Goal: Information Seeking & Learning: Learn about a topic

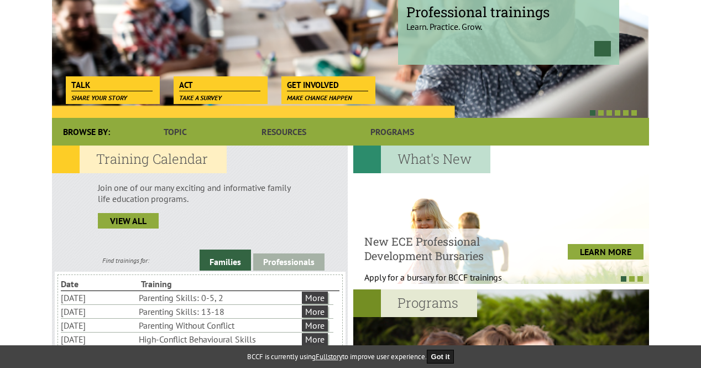
scroll to position [276, 0]
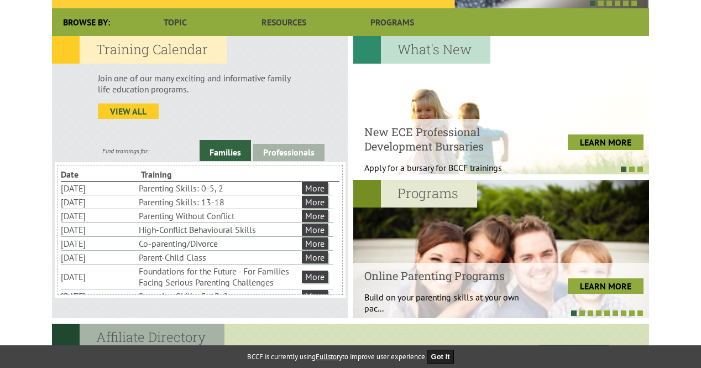
click at [133, 111] on link "view all" at bounding box center [128, 110] width 61 height 15
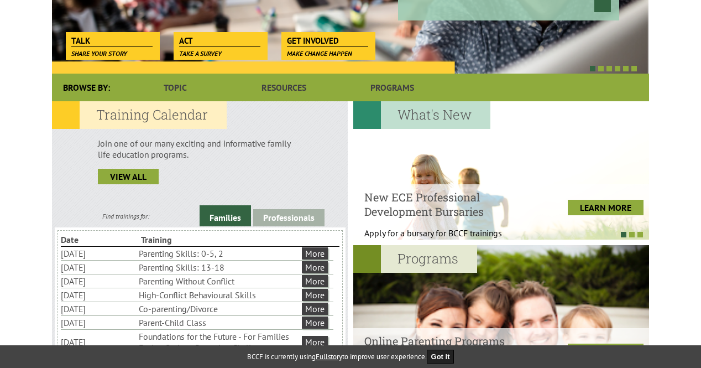
scroll to position [221, 0]
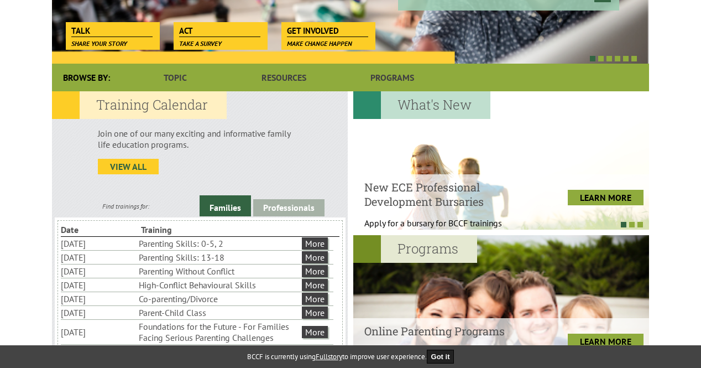
click at [139, 163] on link "view all" at bounding box center [128, 166] width 61 height 15
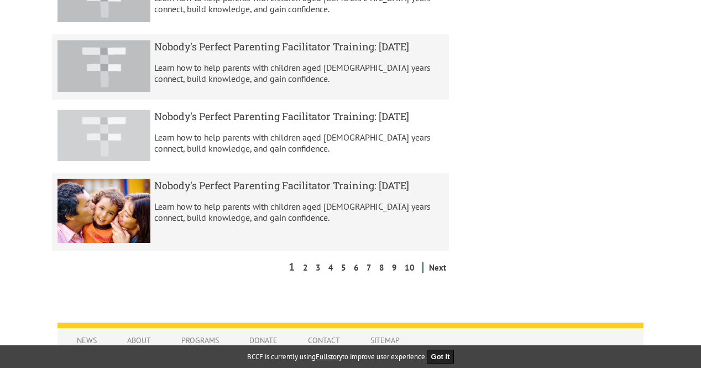
scroll to position [774, 0]
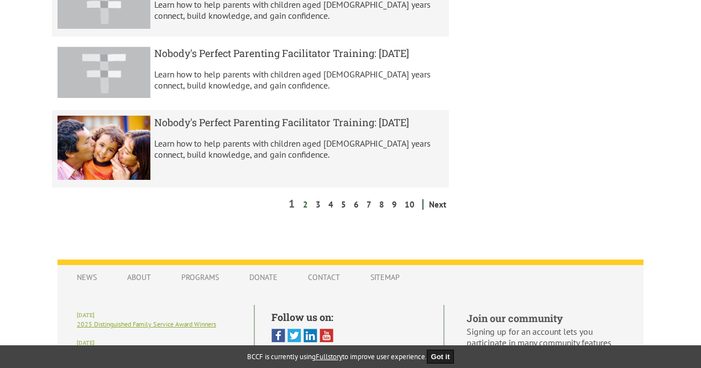
click at [310, 210] on link "2" at bounding box center [305, 204] width 11 height 11
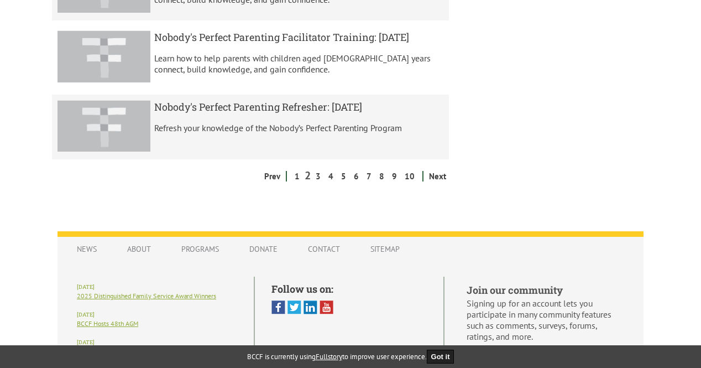
scroll to position [829, 0]
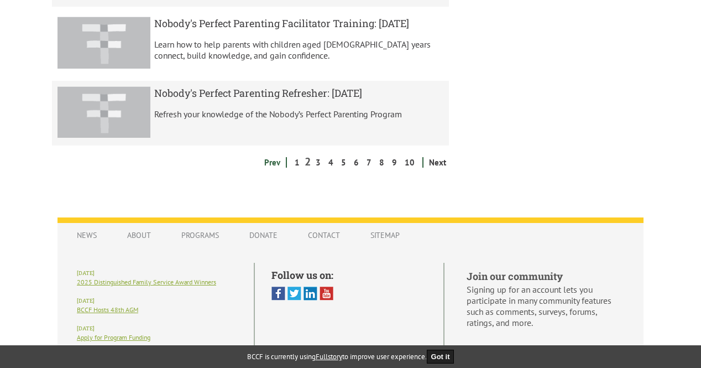
click at [279, 168] on link "Prev" at bounding box center [273, 162] width 22 height 11
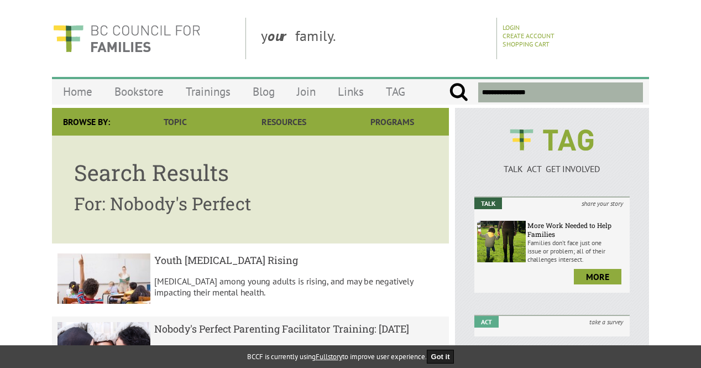
click at [550, 90] on input "**********" at bounding box center [560, 92] width 165 height 20
click at [449, 82] on input "submit" at bounding box center [458, 92] width 19 height 20
type input "**********"
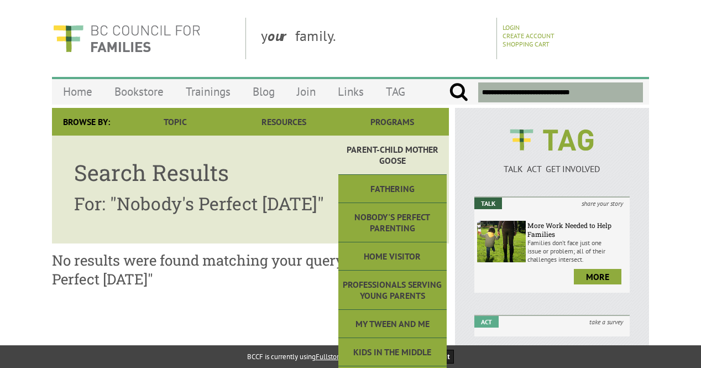
scroll to position [55, 0]
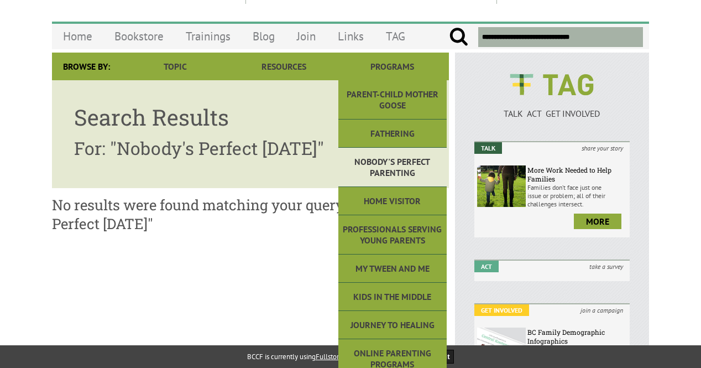
click at [403, 166] on link "Nobody's Perfect Parenting" at bounding box center [392, 167] width 108 height 39
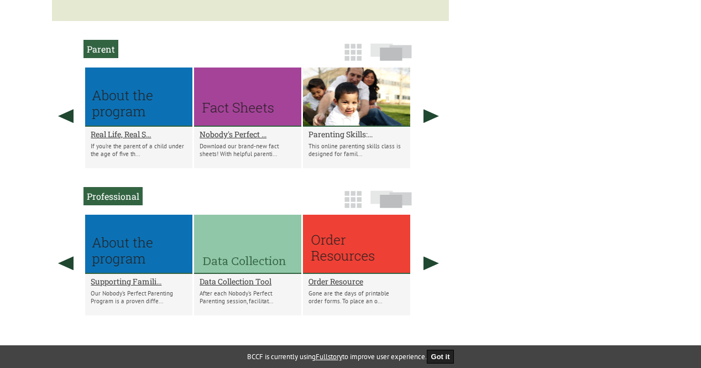
scroll to position [608, 0]
